Goal: Information Seeking & Learning: Learn about a topic

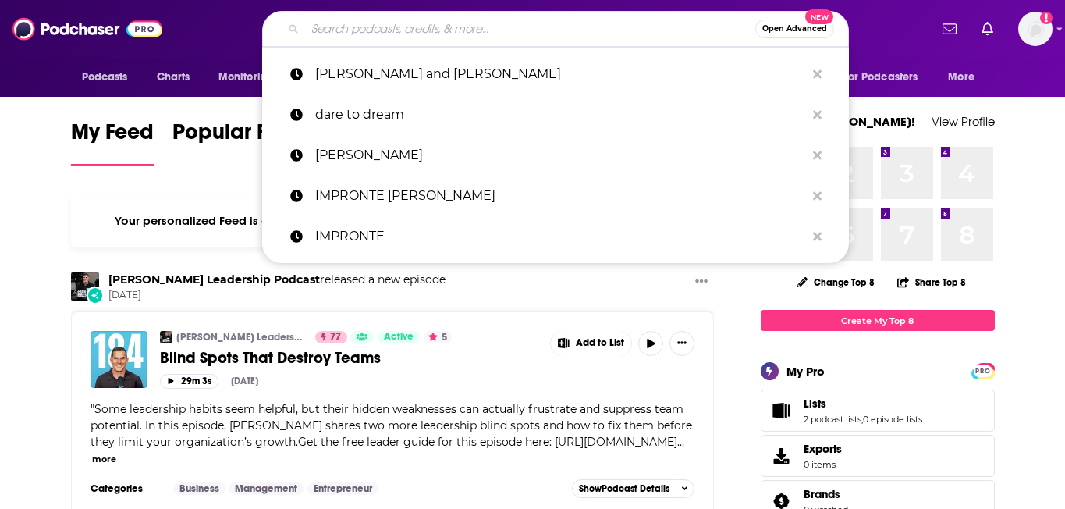
click at [394, 24] on input "Search podcasts, credits, & more..." at bounding box center [530, 28] width 450 height 25
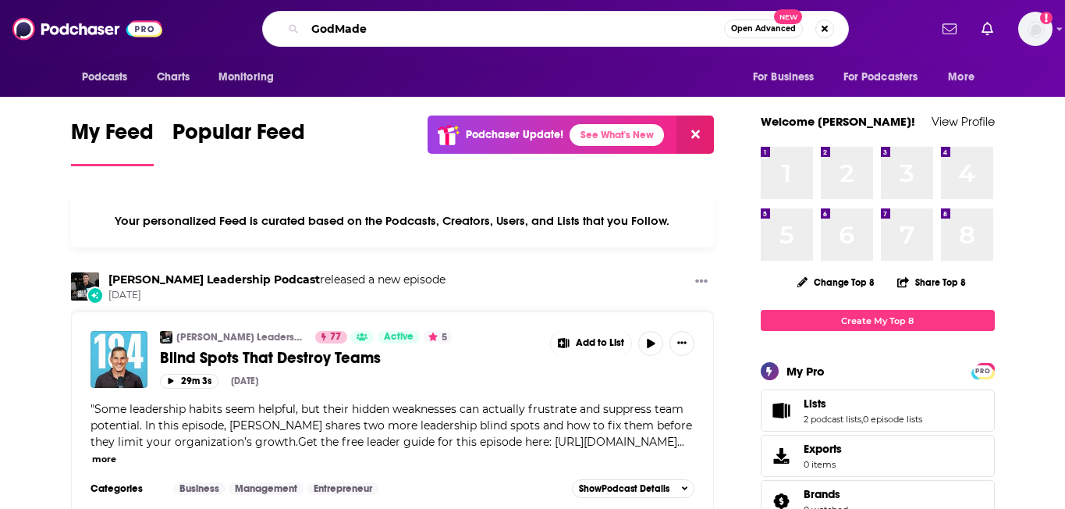
type input "GodMade"
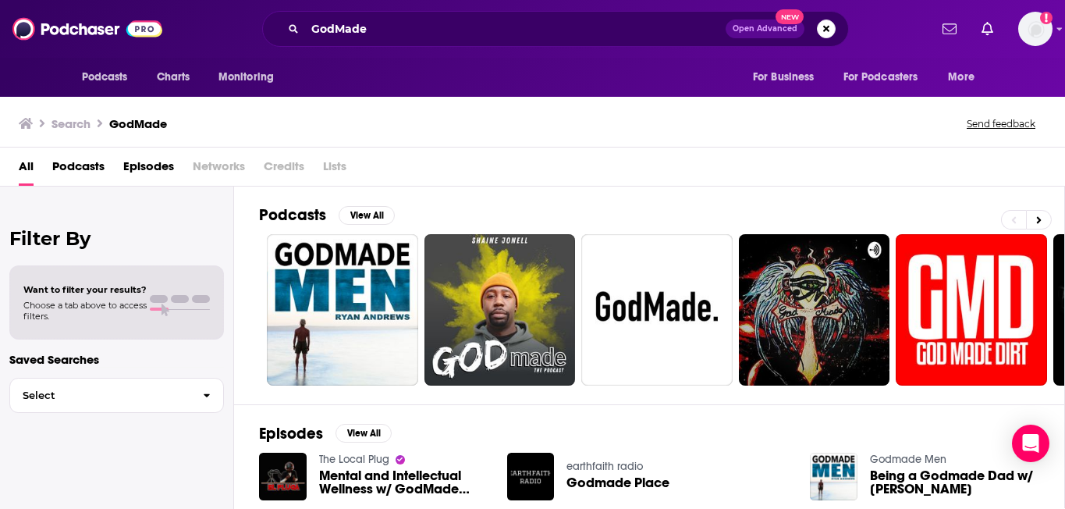
click at [81, 158] on span "Podcasts" at bounding box center [78, 170] width 52 height 32
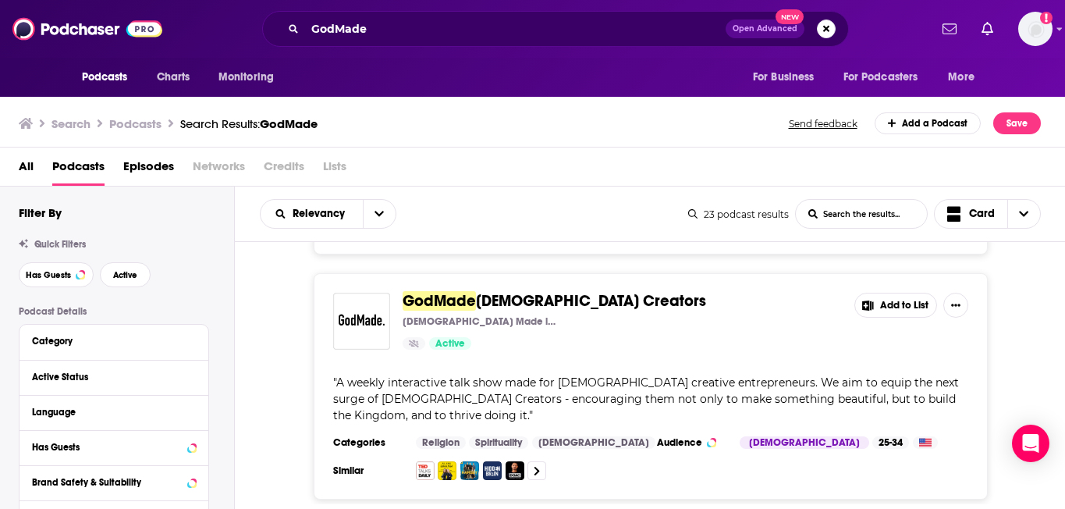
scroll to position [415, 0]
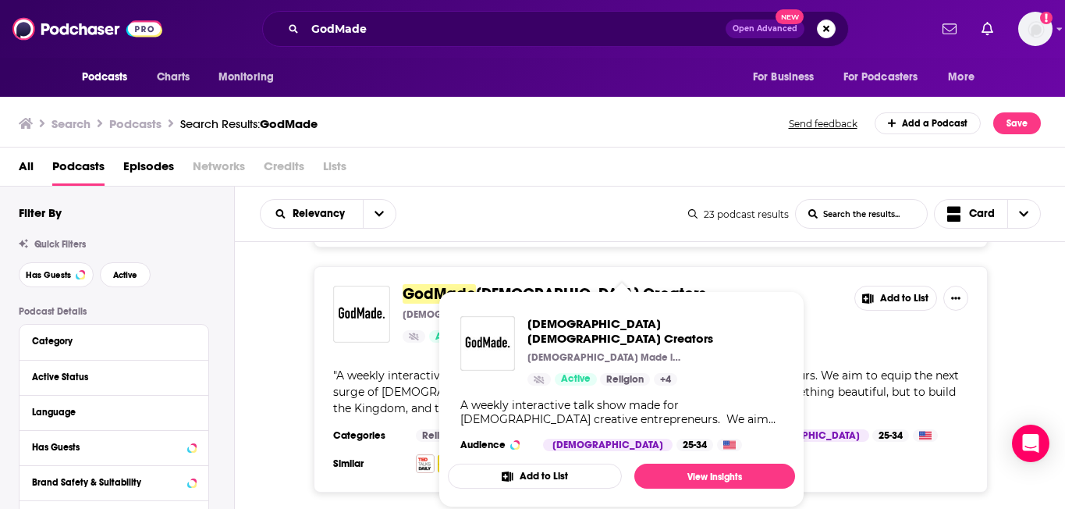
click at [530, 284] on span "[DEMOGRAPHIC_DATA] Creators" at bounding box center [591, 294] width 230 height 20
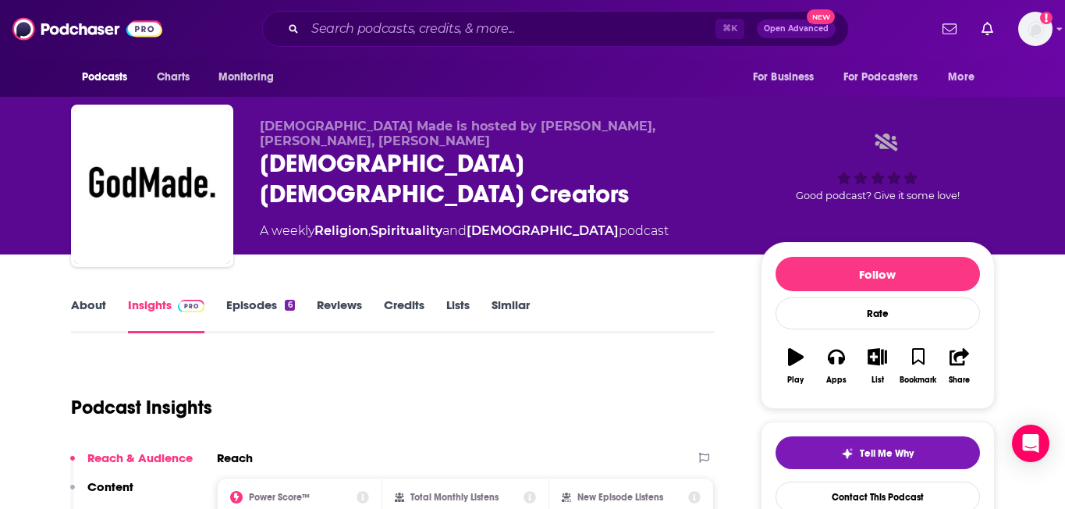
click at [253, 310] on link "Episodes 6" at bounding box center [260, 315] width 68 height 36
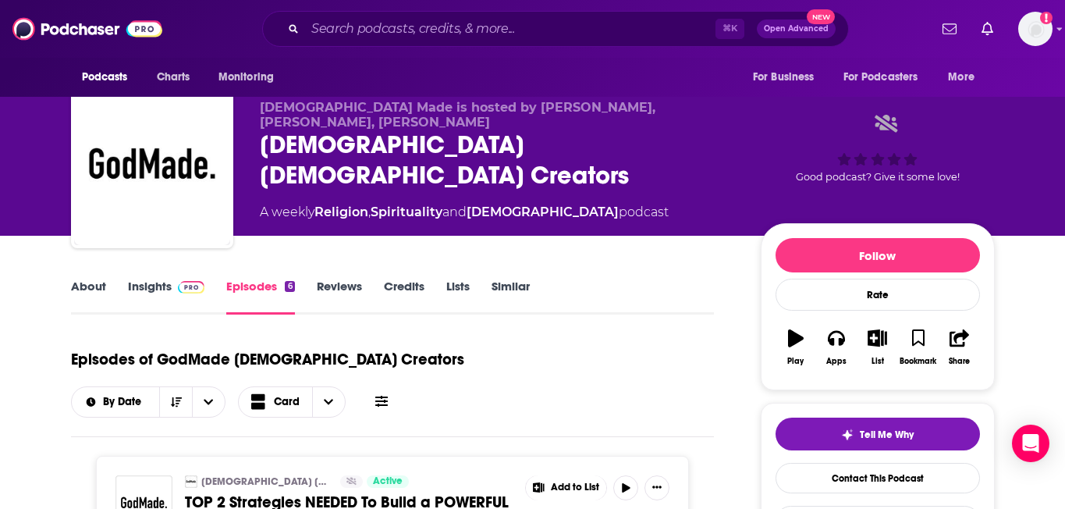
scroll to position [18, 0]
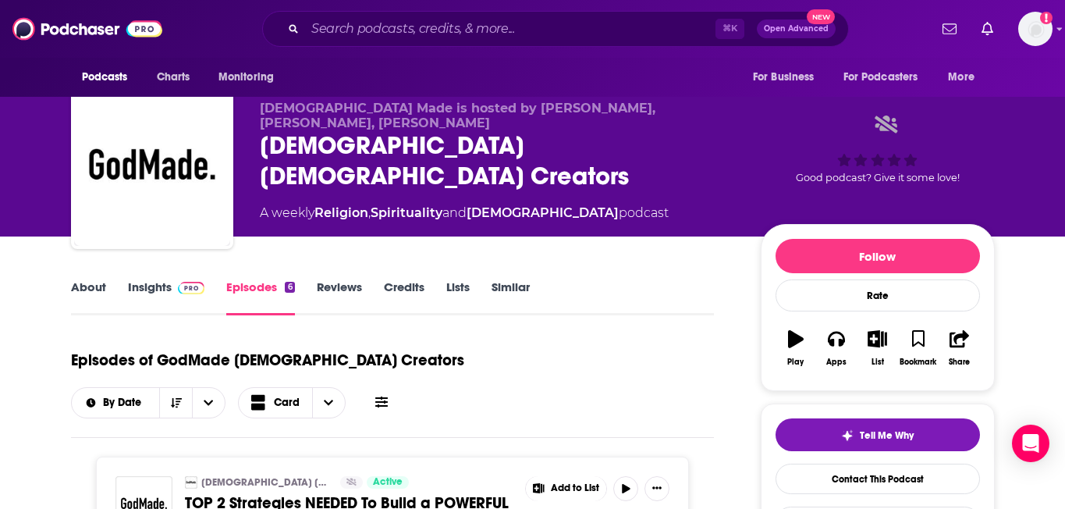
click at [144, 282] on link "Insights" at bounding box center [166, 297] width 77 height 36
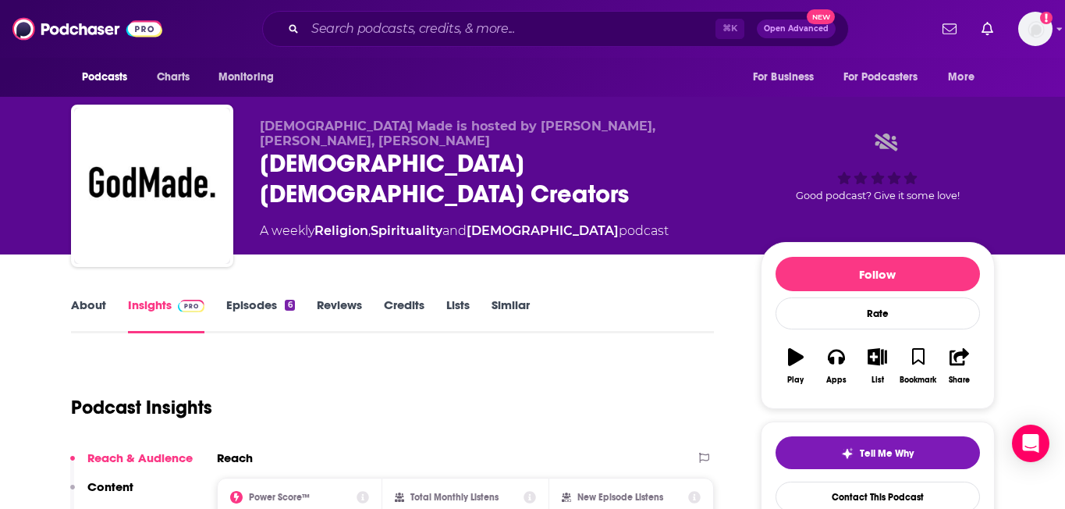
click at [80, 311] on link "About" at bounding box center [88, 315] width 35 height 36
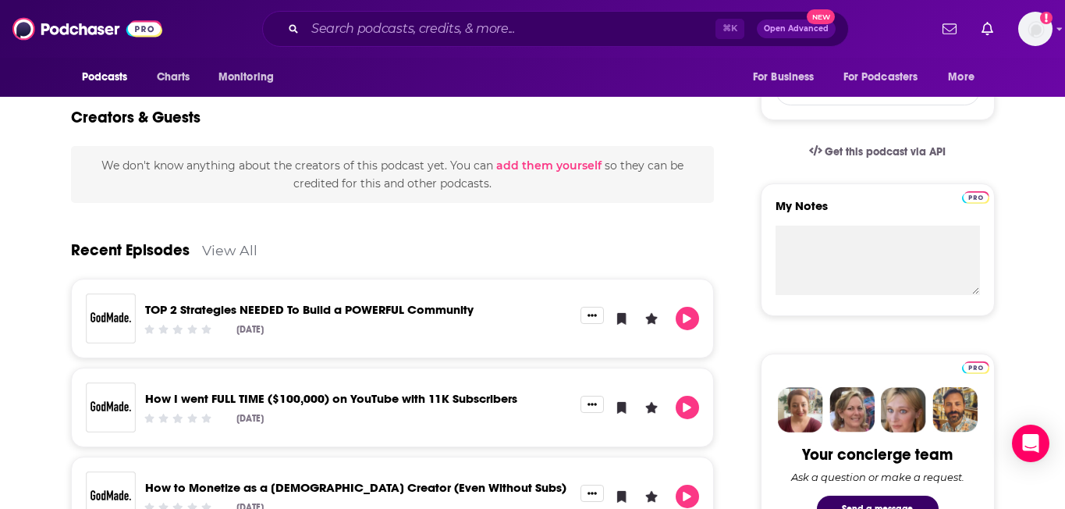
scroll to position [470, 0]
